Goal: Find specific fact: Find specific fact

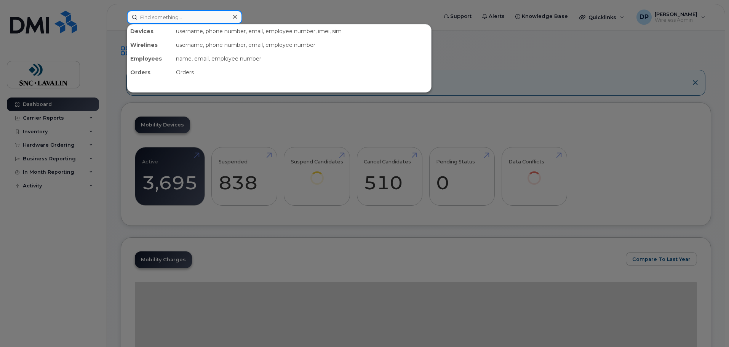
click at [177, 19] on input at bounding box center [184, 17] width 115 height 14
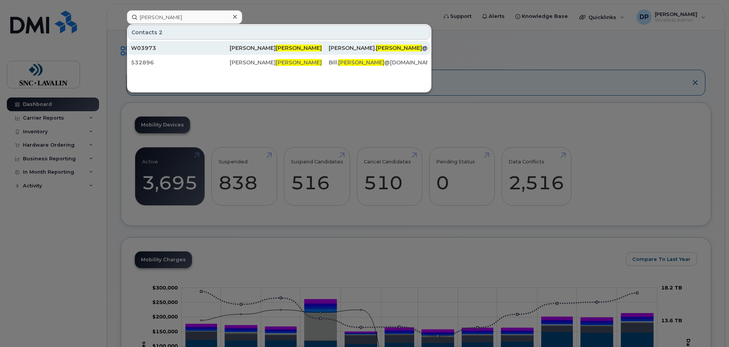
click at [158, 49] on div "W03973" at bounding box center [180, 48] width 99 height 8
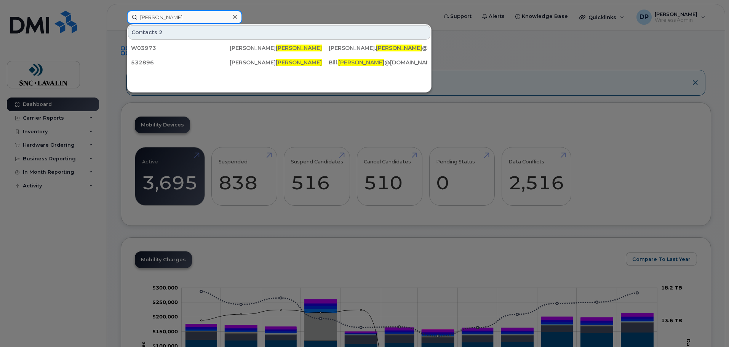
drag, startPoint x: 164, startPoint y: 16, endPoint x: 116, endPoint y: 6, distance: 49.4
click at [121, 10] on div "[PERSON_NAME] Contacts 2 W03973 [PERSON_NAME] [PERSON_NAME]. [PERSON_NAME] @[DO…" at bounding box center [280, 17] width 318 height 14
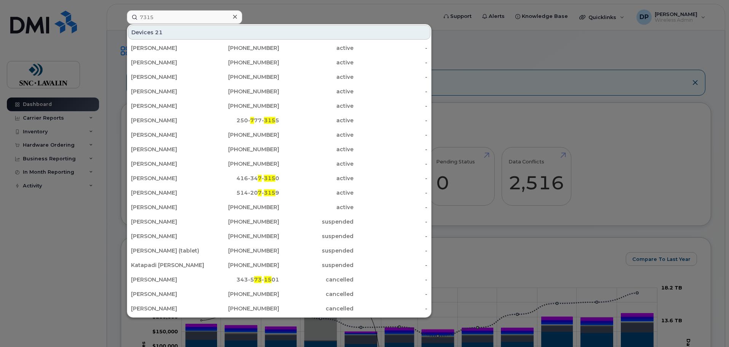
click at [56, 270] on div at bounding box center [364, 173] width 729 height 347
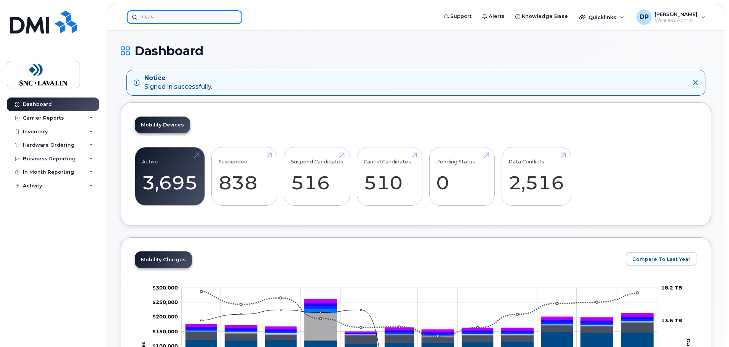
click at [175, 18] on input "7315" at bounding box center [184, 17] width 115 height 14
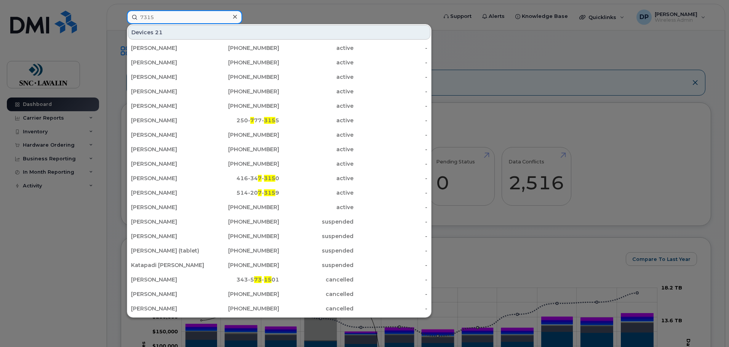
drag, startPoint x: 175, startPoint y: 18, endPoint x: 128, endPoint y: 12, distance: 47.6
click at [128, 12] on input "7315" at bounding box center [184, 17] width 115 height 14
paste input "604347"
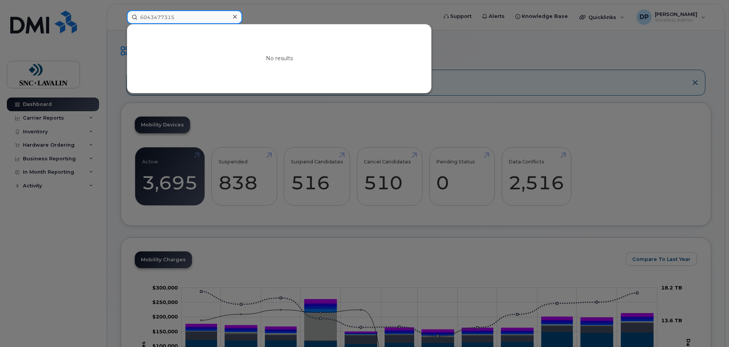
type input "6043477315"
